Goal: Find specific page/section: Find specific page/section

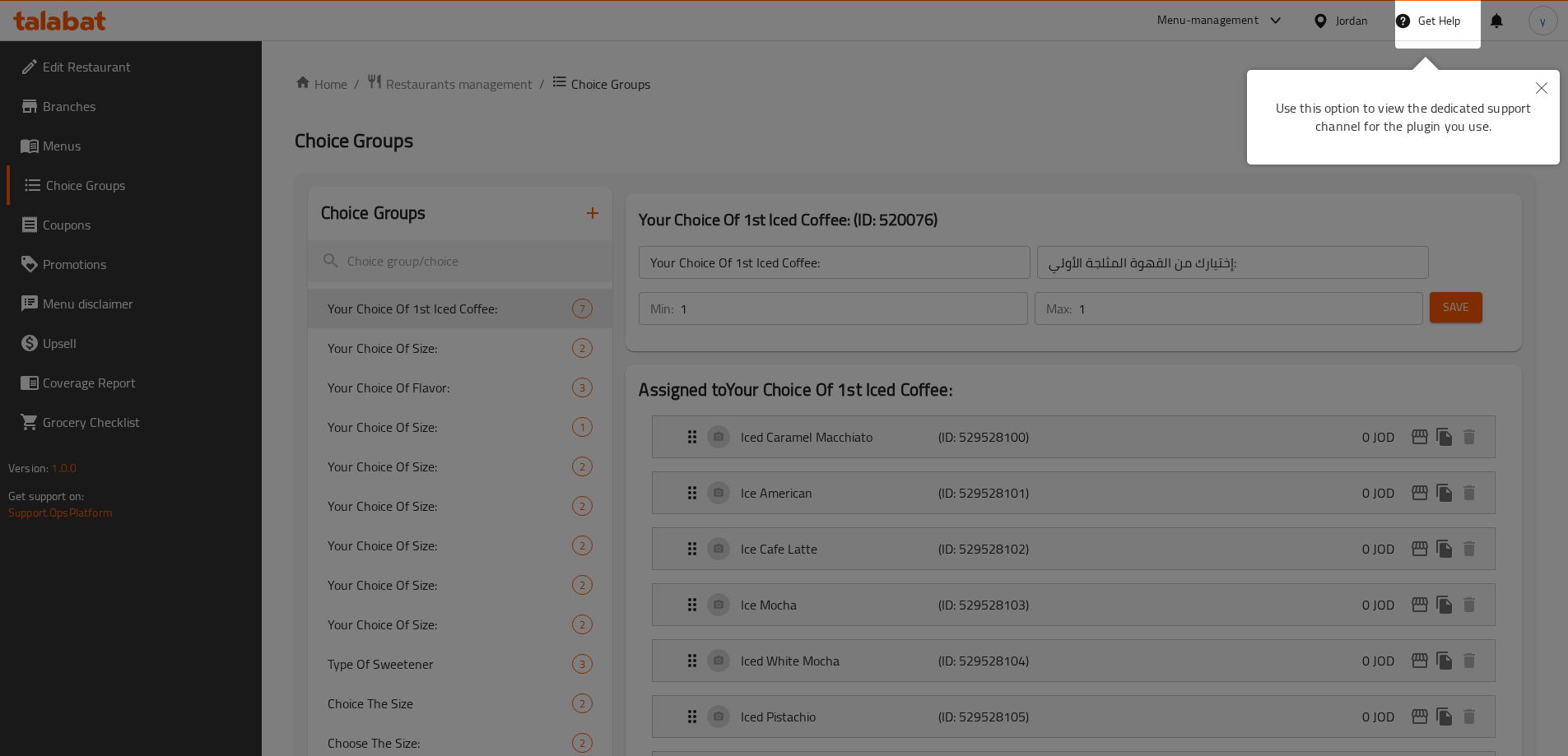
click at [749, 120] on div at bounding box center [784, 378] width 1568 height 756
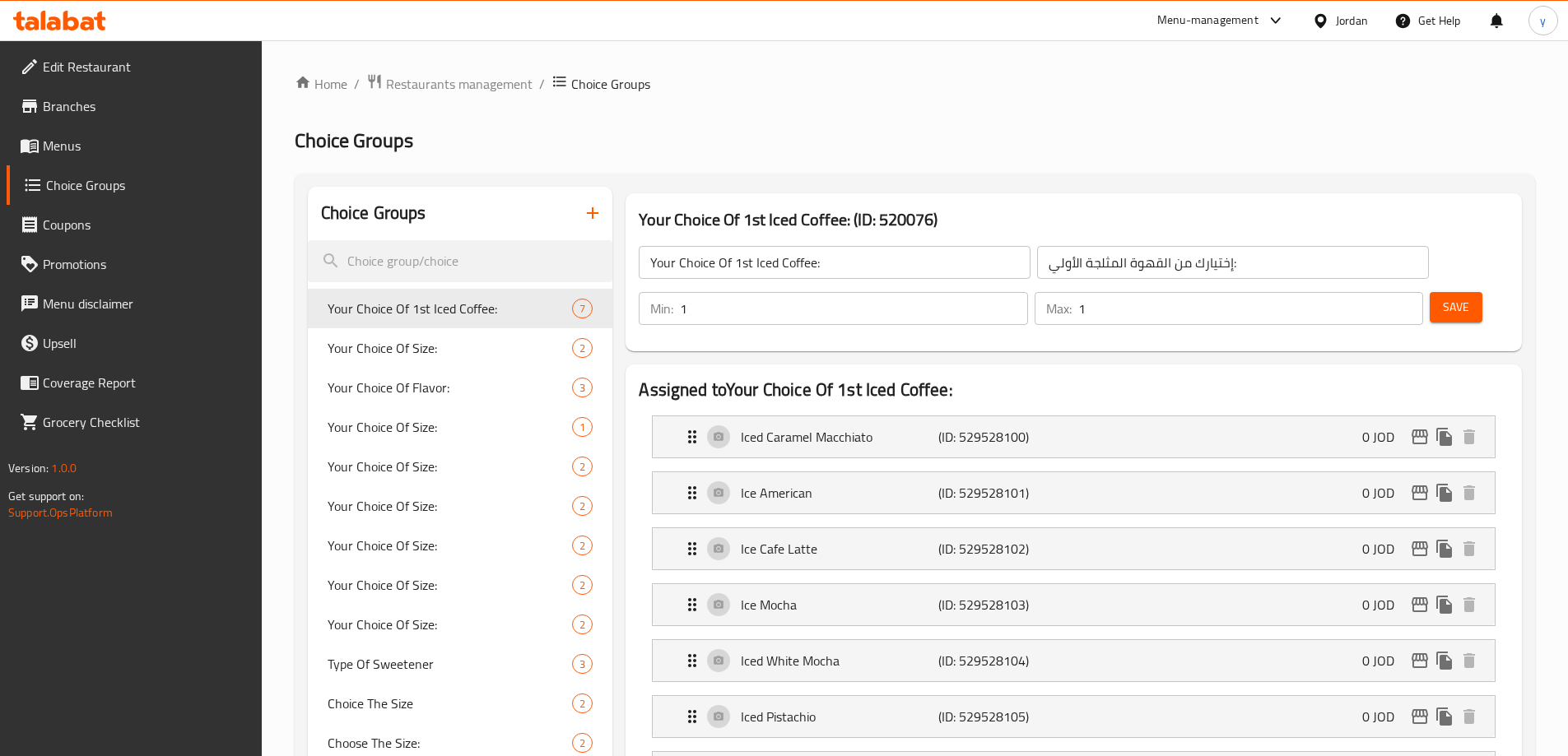
click at [1336, 23] on div "Jordan" at bounding box center [1352, 20] width 32 height 18
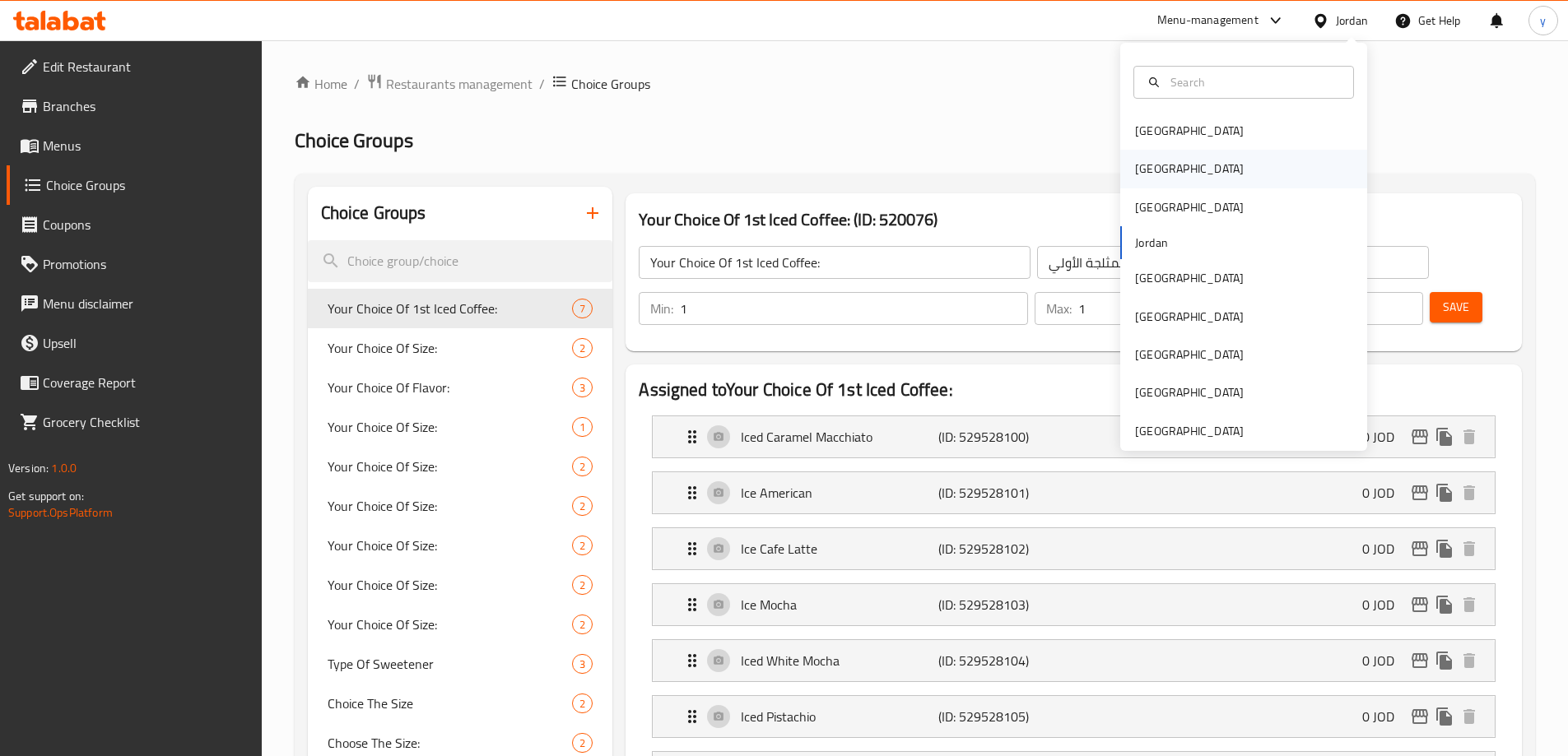
click at [1174, 169] on div "[GEOGRAPHIC_DATA]" at bounding box center [1244, 168] width 247 height 38
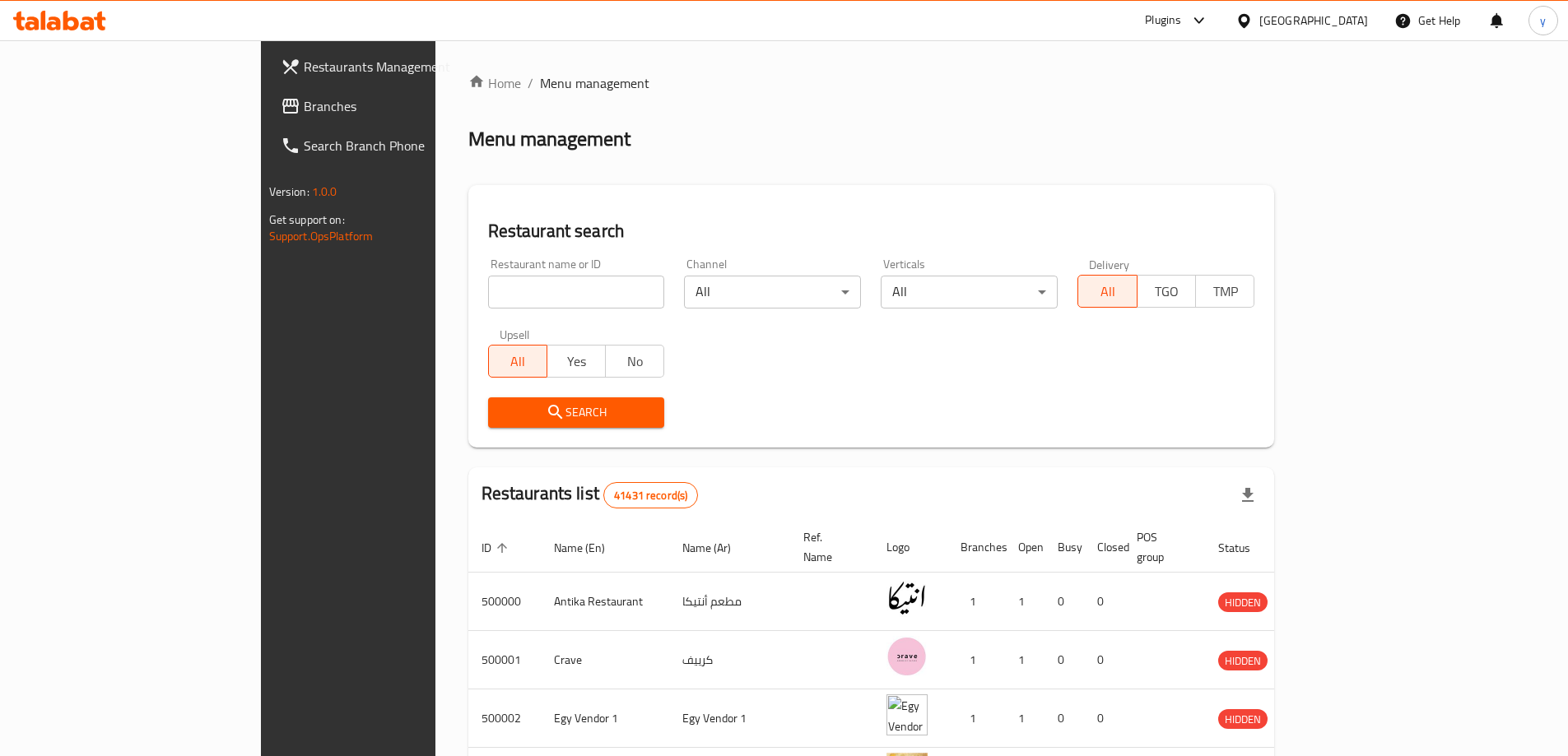
click at [303, 113] on span "Branches" at bounding box center [406, 106] width 206 height 19
